Goal: Transaction & Acquisition: Subscribe to service/newsletter

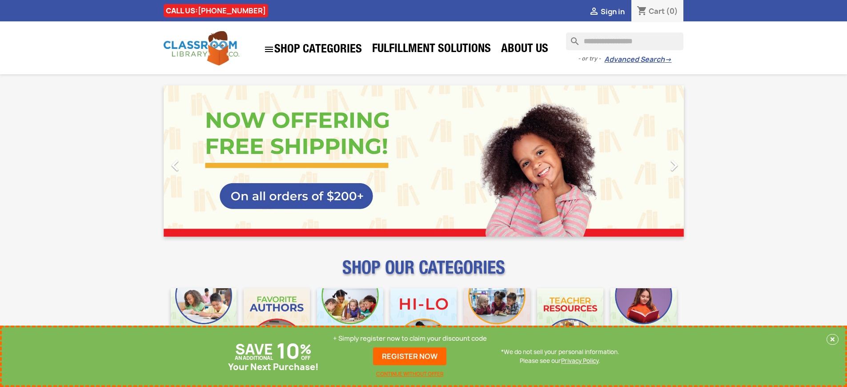
click at [410, 338] on p "+ Simply register now to claim your discount code" at bounding box center [410, 338] width 154 height 9
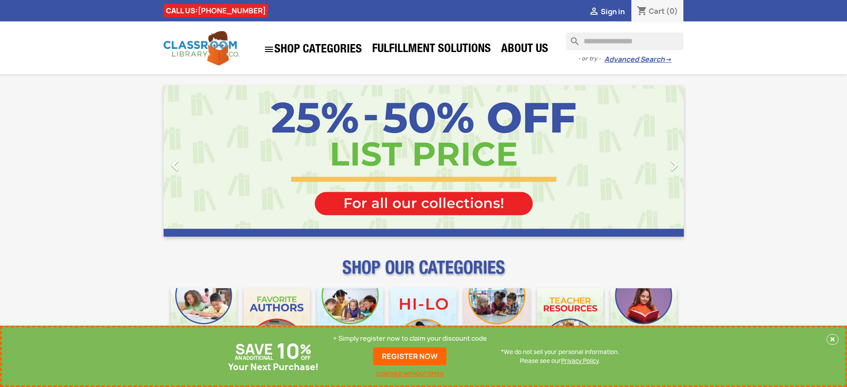
click at [410, 338] on p "+ Simply register now to claim your discount code" at bounding box center [410, 338] width 154 height 9
click at [410, 356] on link "REGISTER NOW" at bounding box center [409, 356] width 73 height 18
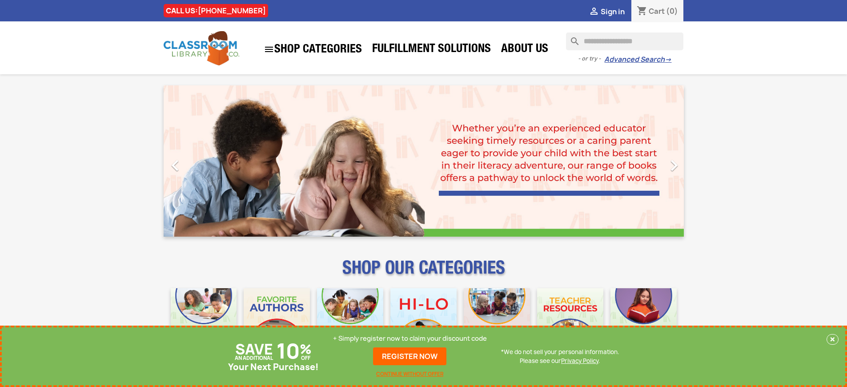
click at [410, 338] on p "+ Simply register now to claim your discount code" at bounding box center [410, 338] width 154 height 9
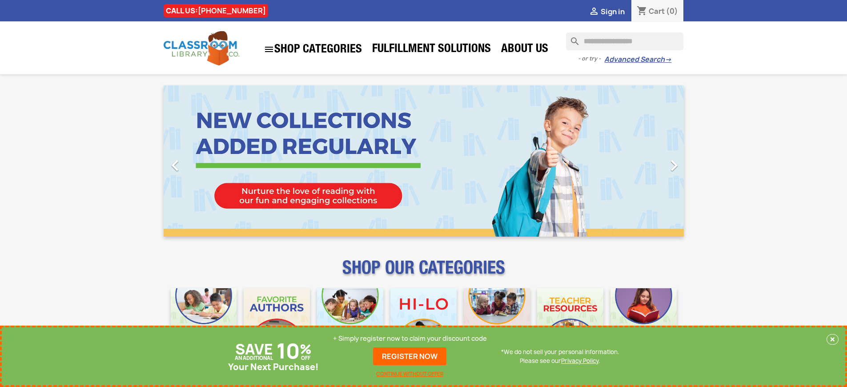
click at [410, 338] on p "+ Simply register now to claim your discount code" at bounding box center [410, 338] width 154 height 9
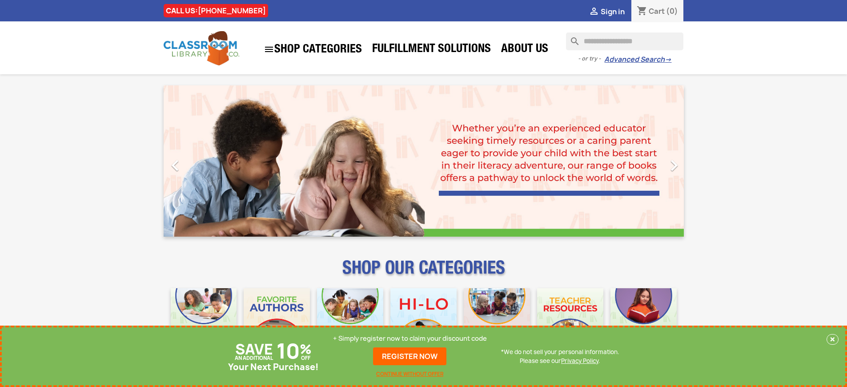
click at [410, 338] on p "+ Simply register now to claim your discount code" at bounding box center [410, 338] width 154 height 9
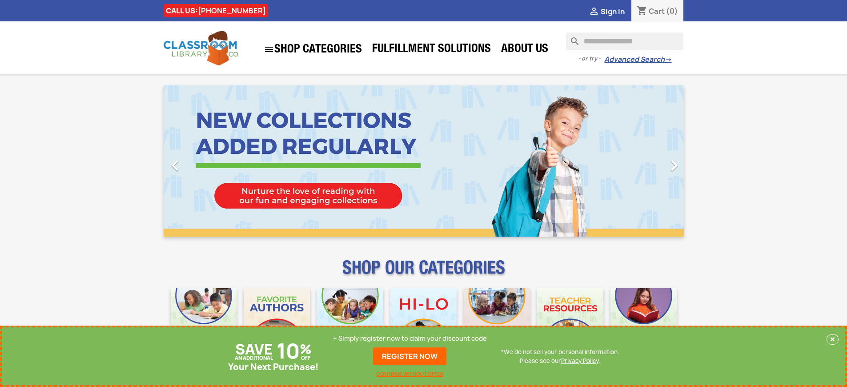
click at [410, 338] on p "+ Simply register now to claim your discount code" at bounding box center [410, 338] width 154 height 9
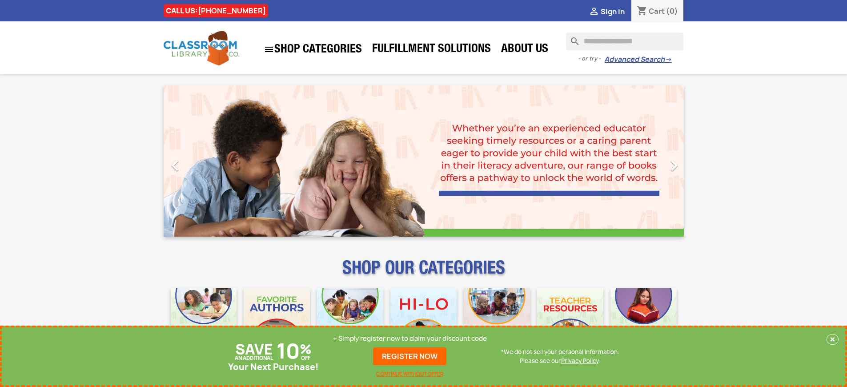
click at [410, 338] on p "+ Simply register now to claim your discount code" at bounding box center [410, 338] width 154 height 9
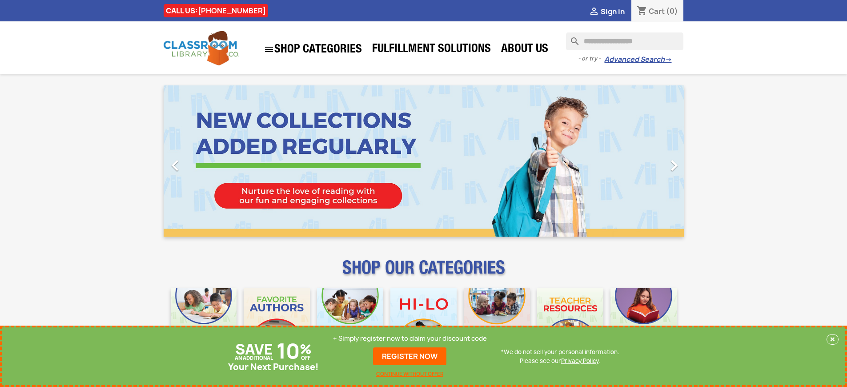
click at [410, 338] on p "+ Simply register now to claim your discount code" at bounding box center [410, 338] width 154 height 9
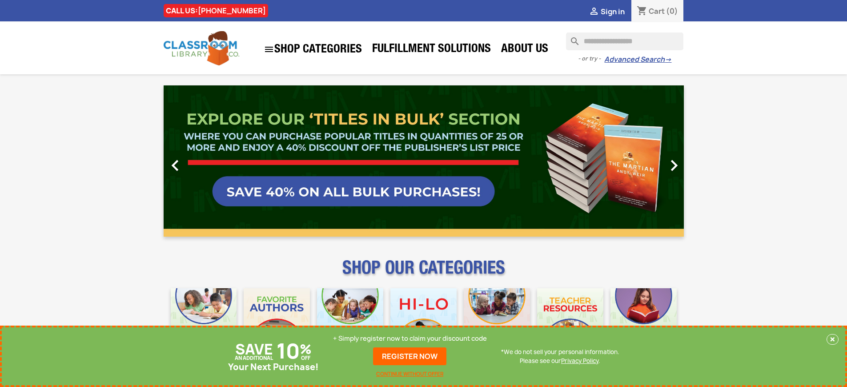
click at [410, 356] on link "REGISTER NOW" at bounding box center [409, 356] width 73 height 18
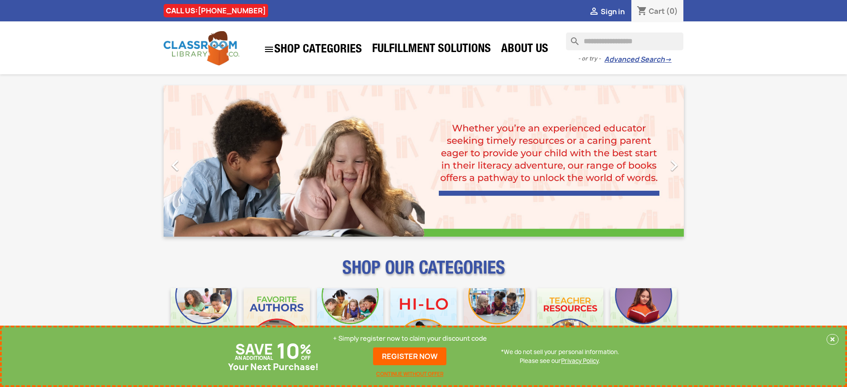
click at [410, 338] on p "+ Simply register now to claim your discount code" at bounding box center [410, 338] width 154 height 9
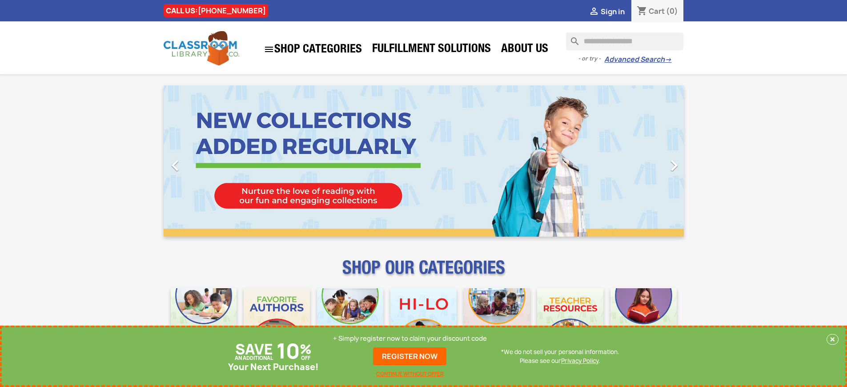
click at [410, 338] on p "+ Simply register now to claim your discount code" at bounding box center [410, 338] width 154 height 9
click at [410, 356] on link "REGISTER NOW" at bounding box center [409, 356] width 73 height 18
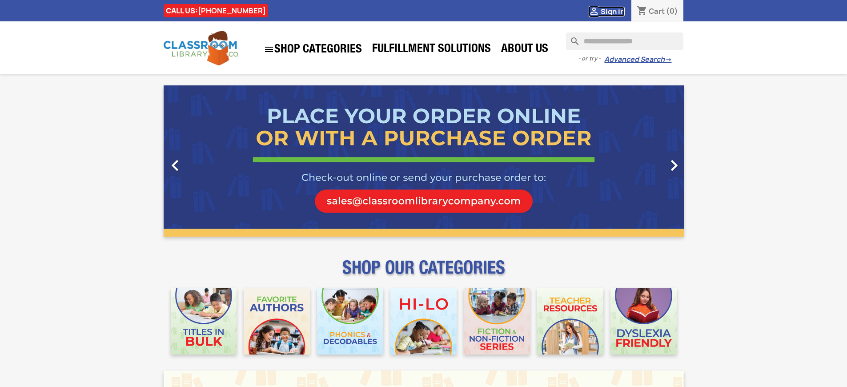
click at [612, 11] on span "Sign in" at bounding box center [612, 12] width 24 height 10
